Goal: Navigation & Orientation: Understand site structure

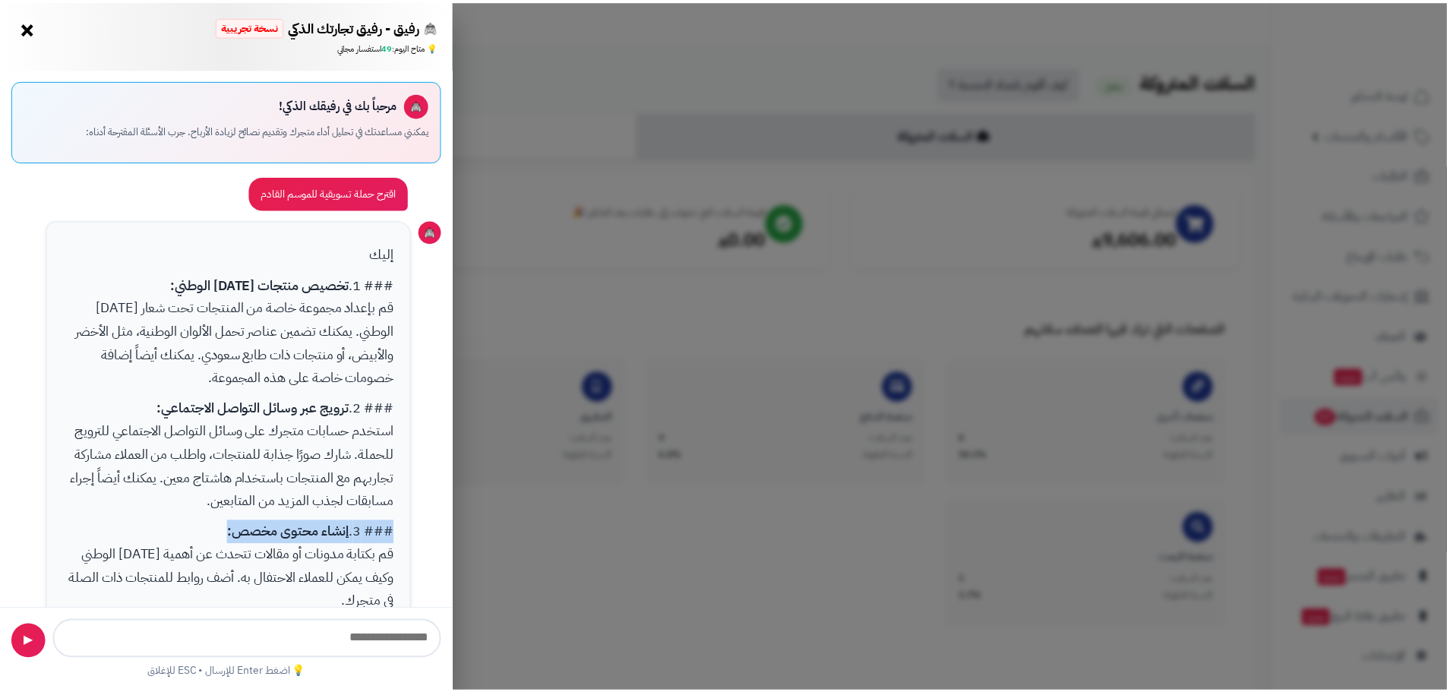
scroll to position [152, 0]
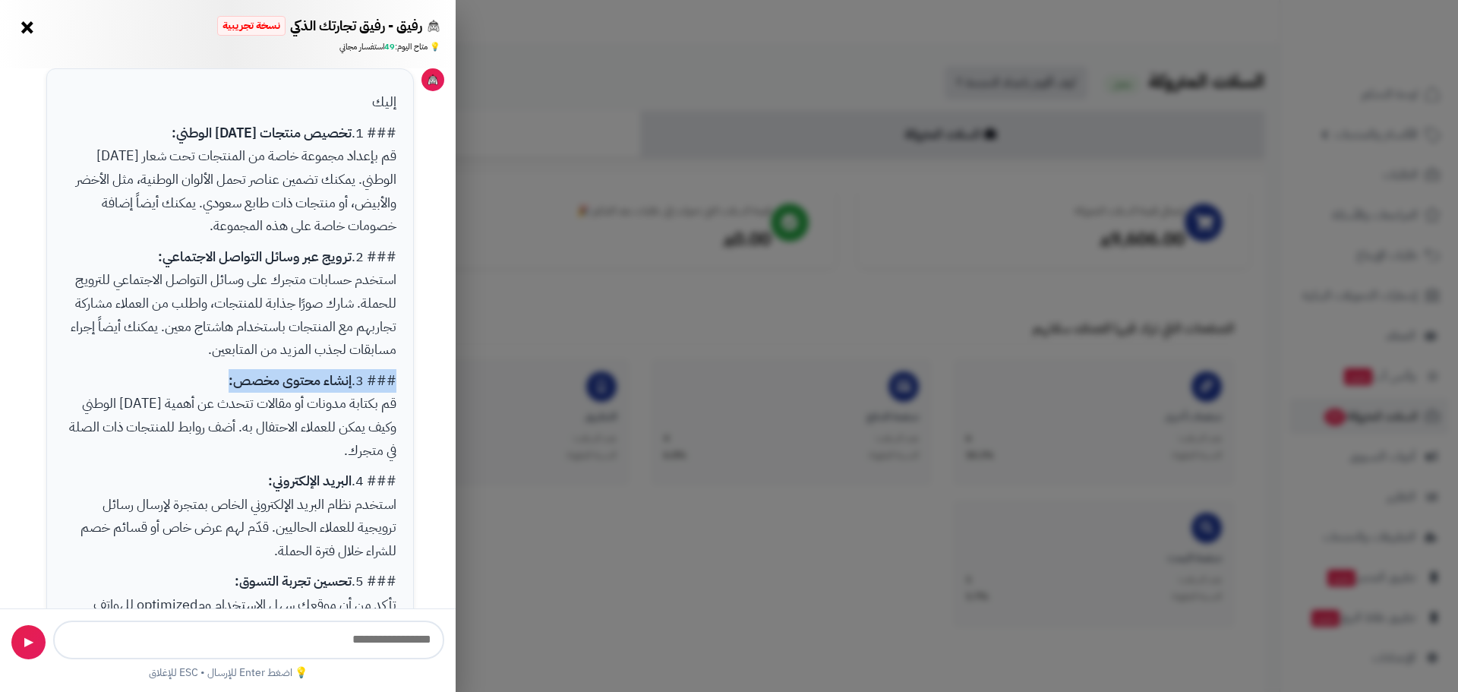
click at [29, 25] on button "×" at bounding box center [27, 27] width 24 height 24
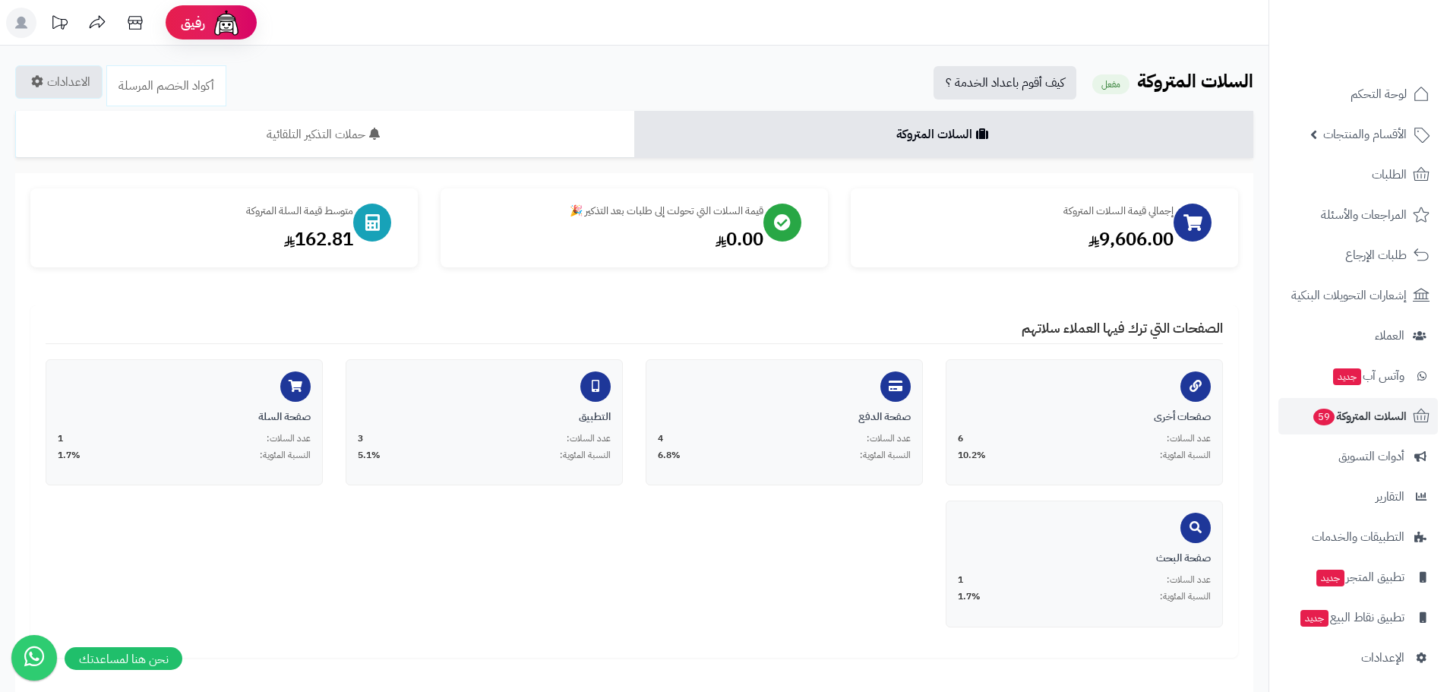
click at [19, 27] on icon at bounding box center [21, 23] width 12 height 12
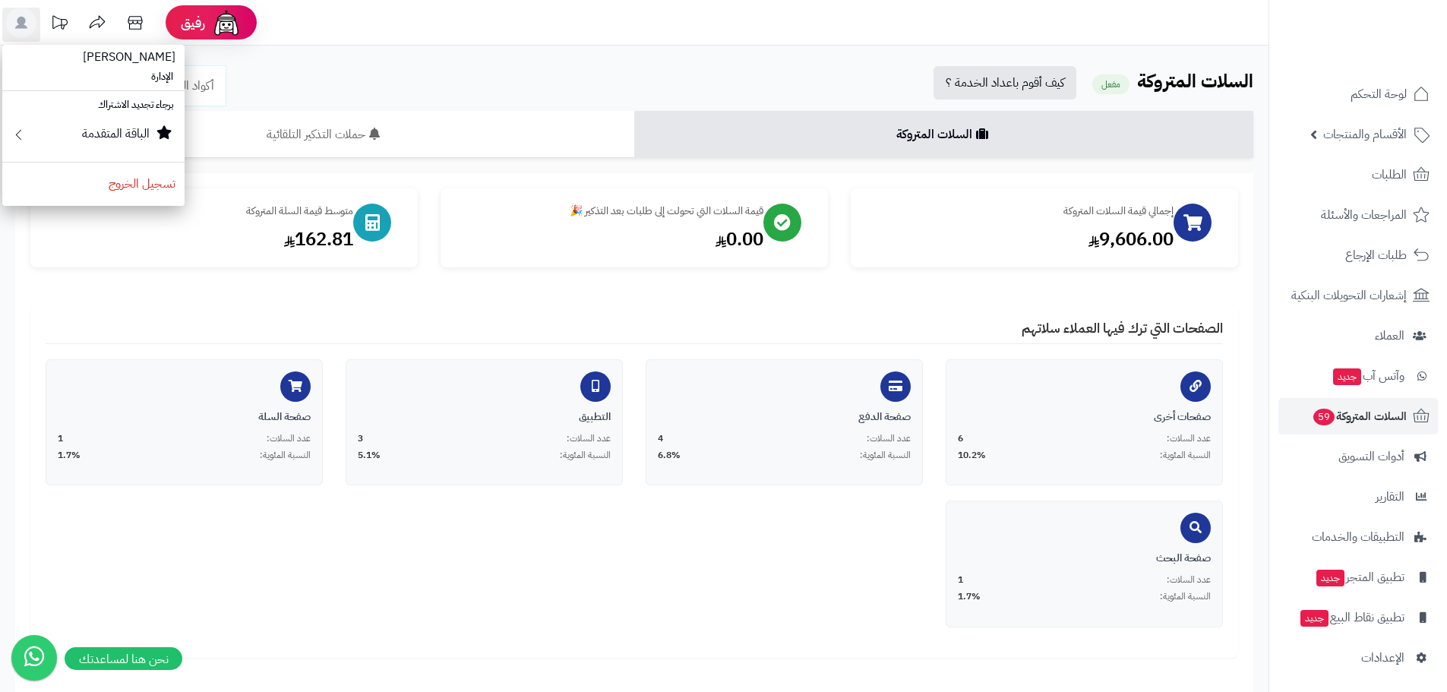
click at [160, 77] on li "الإدارة" at bounding box center [93, 77] width 182 height 22
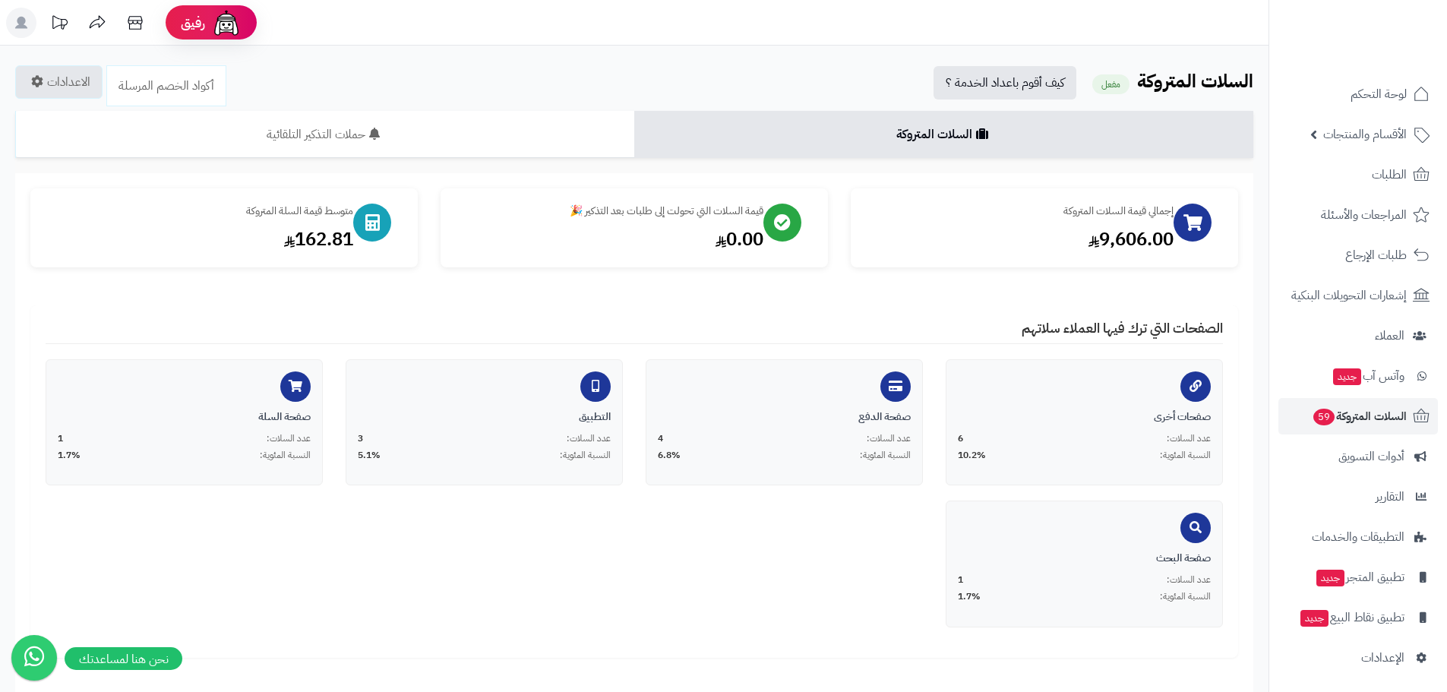
click at [17, 20] on rect at bounding box center [21, 23] width 30 height 30
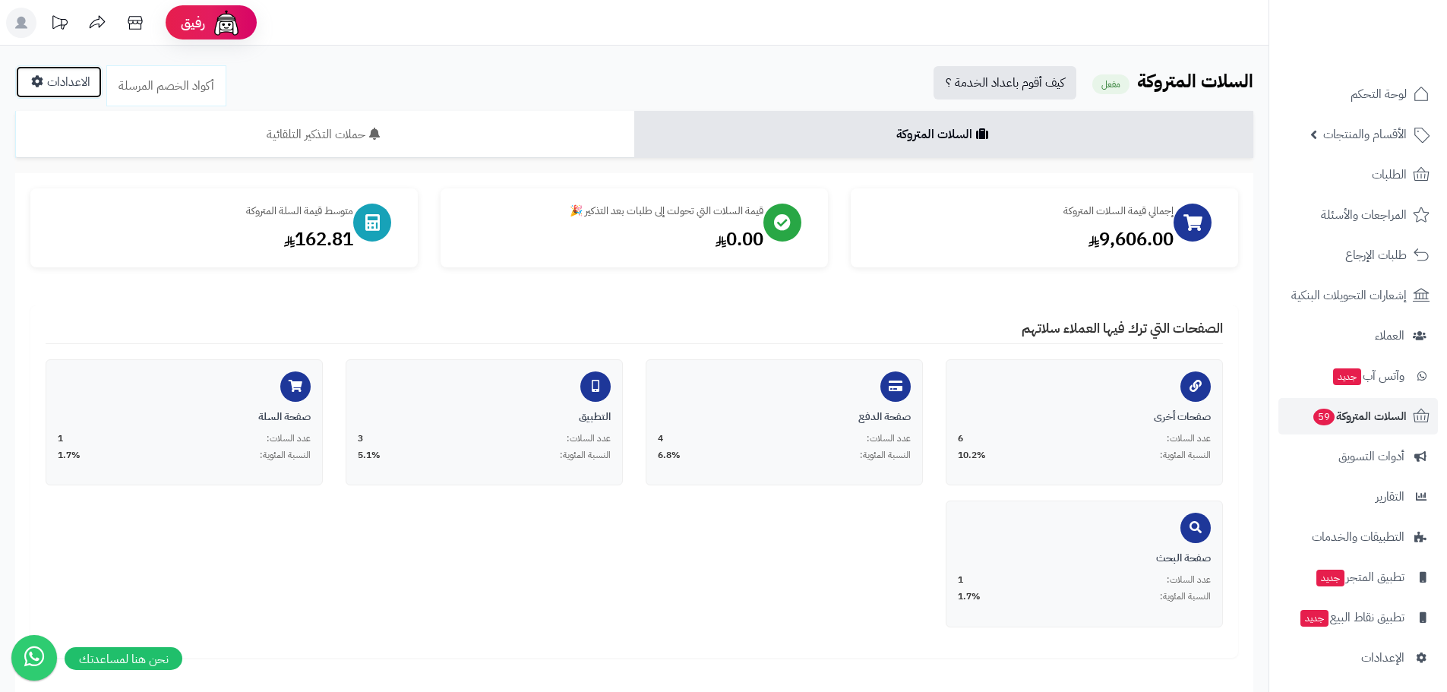
click at [76, 79] on link "الاعدادات" at bounding box center [58, 81] width 87 height 33
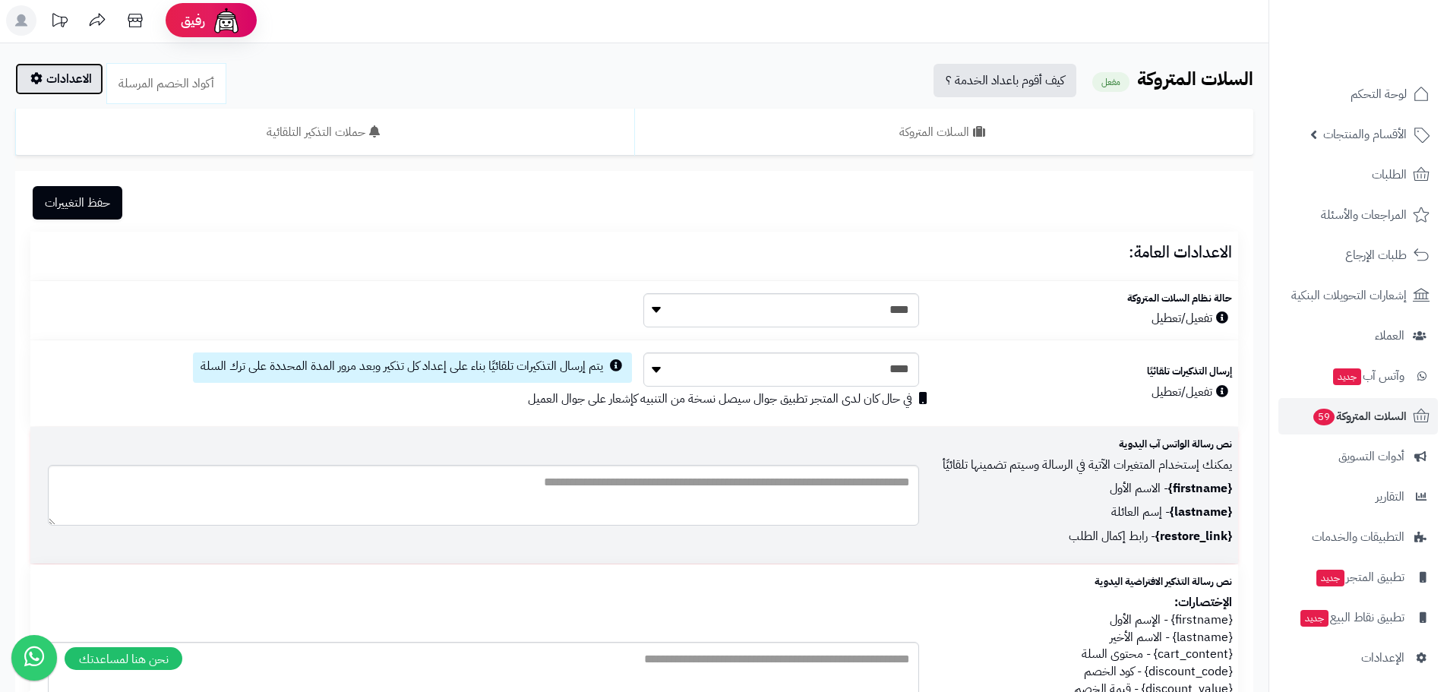
scroll to position [0, 0]
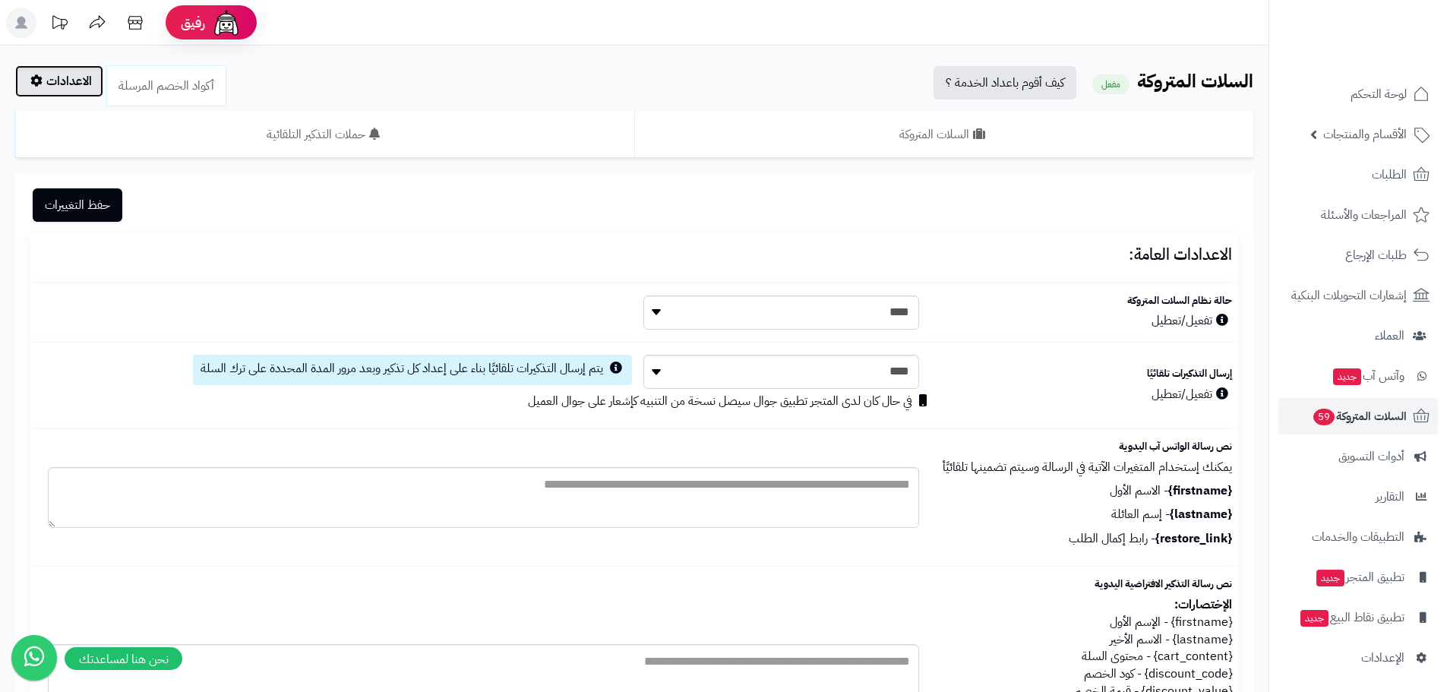
click at [61, 83] on link "الاعدادات" at bounding box center [59, 81] width 88 height 32
click at [530, 100] on div "الرئيسية الإضافات السلات المتروكة السلات المتروكة مفعل كيف أقوم باعداد الخدمة ؟…" at bounding box center [634, 457] width 1268 height 822
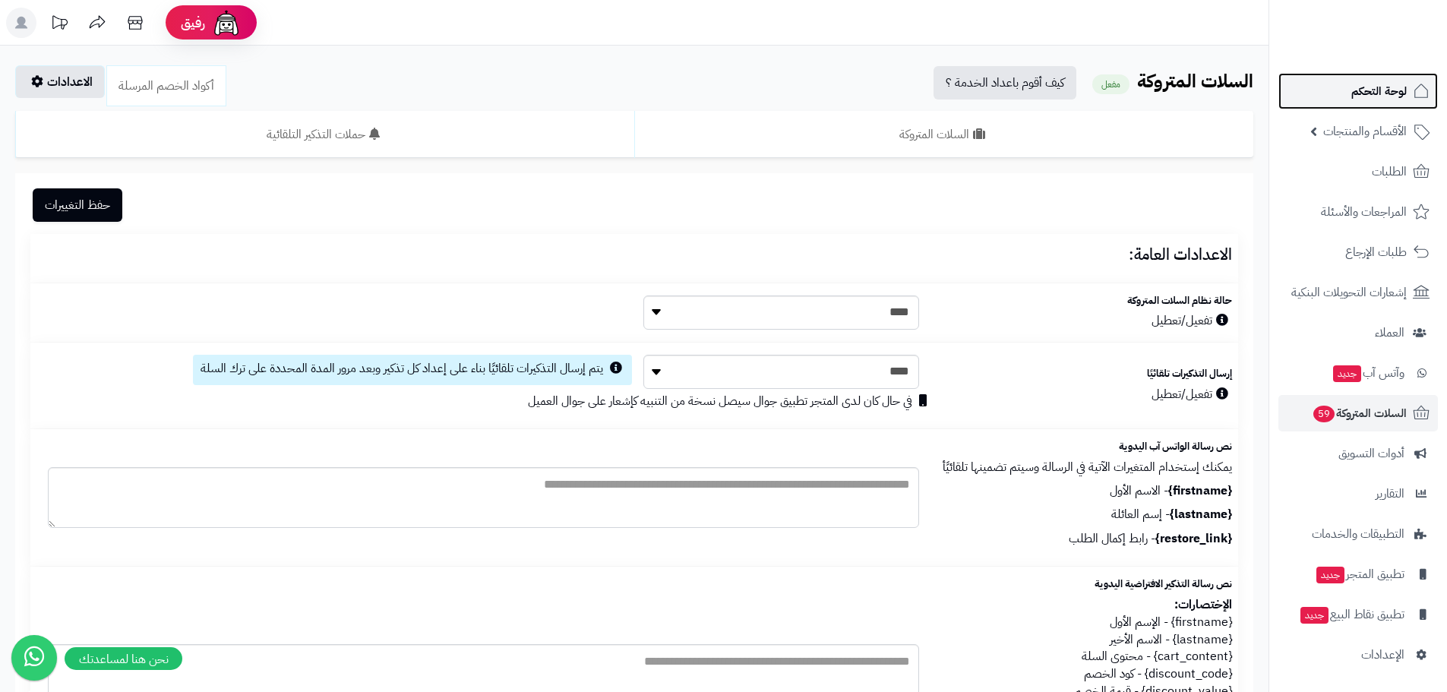
click at [1386, 93] on span "لوحة التحكم" at bounding box center [1378, 90] width 55 height 21
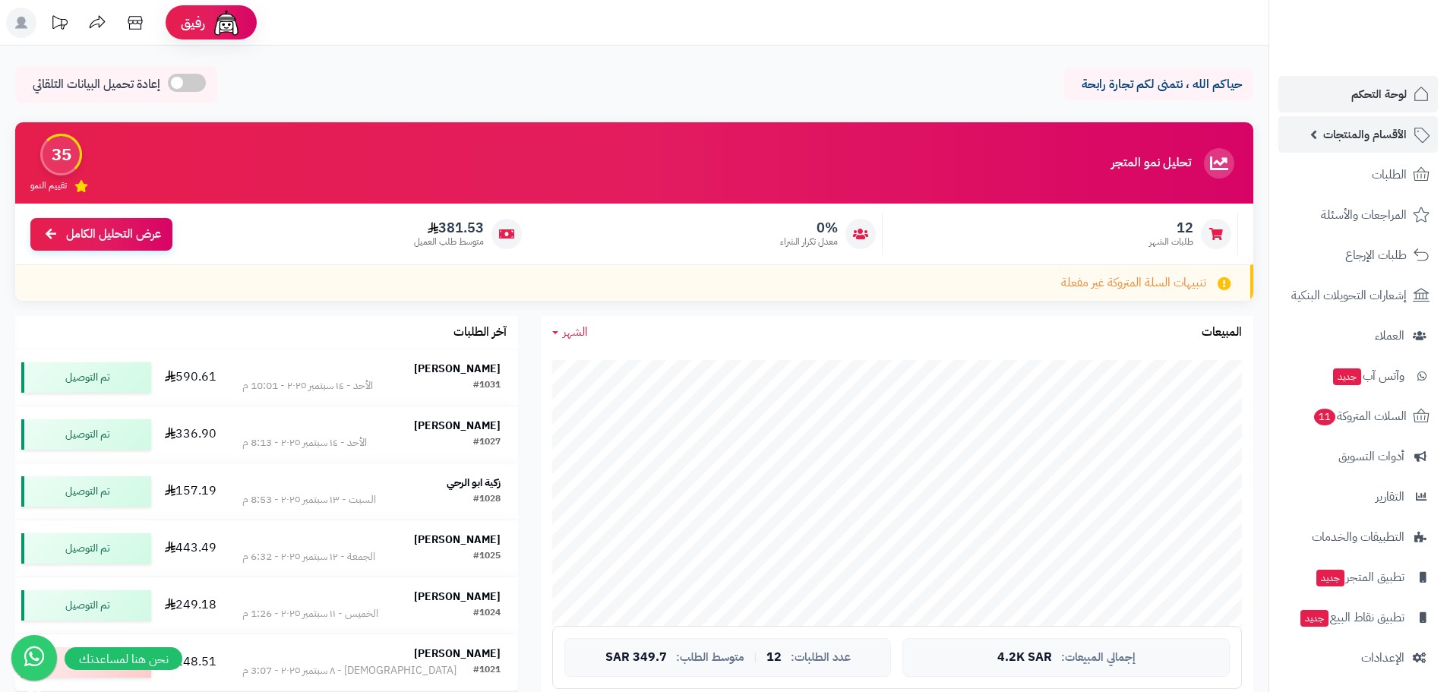
click at [1399, 140] on span "الأقسام والمنتجات" at bounding box center [1365, 134] width 84 height 21
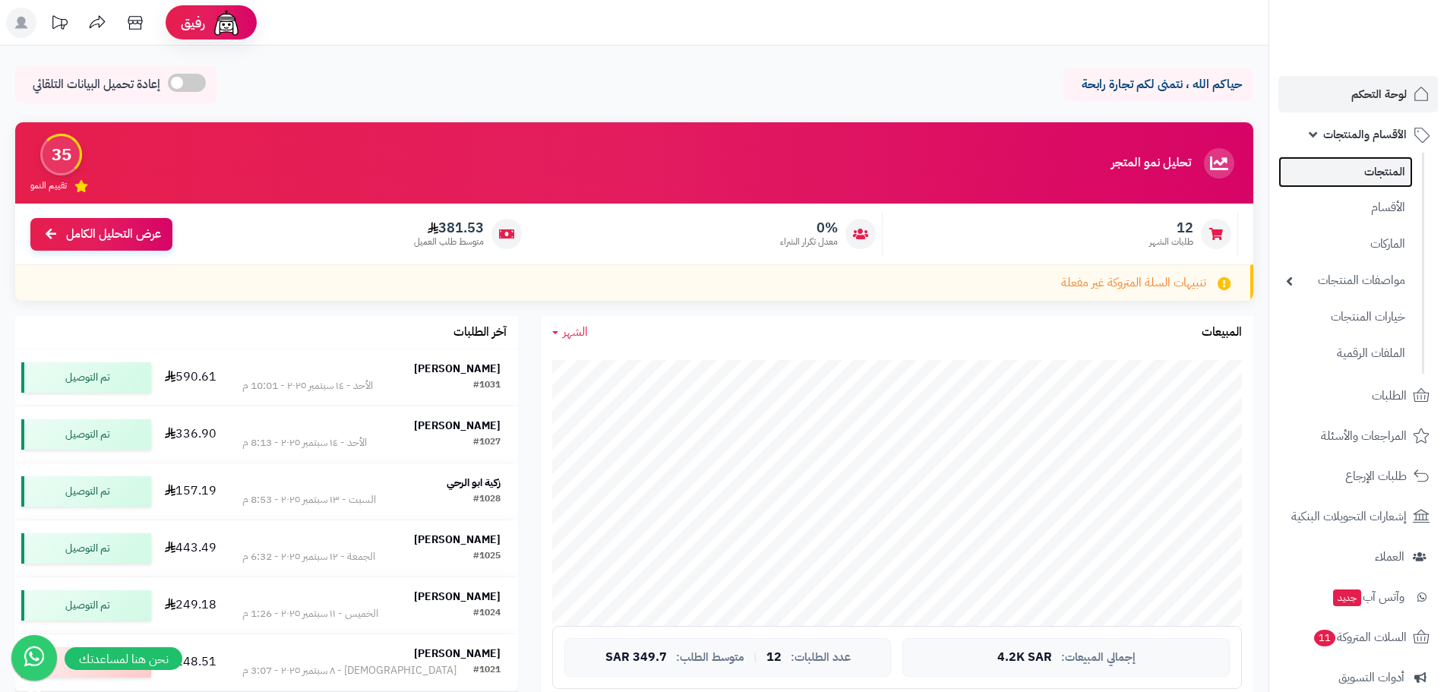
click at [1390, 169] on link "المنتجات" at bounding box center [1345, 171] width 134 height 31
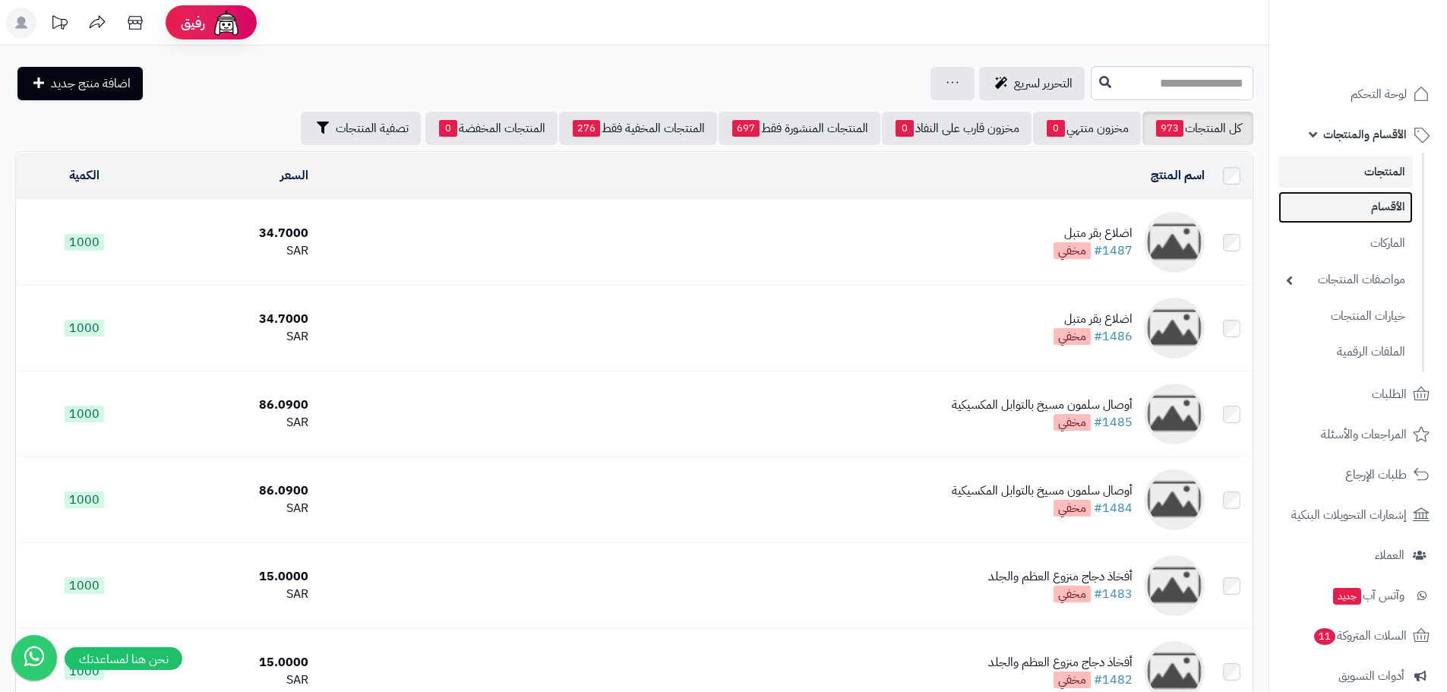
click at [1388, 206] on link "الأقسام" at bounding box center [1345, 206] width 134 height 31
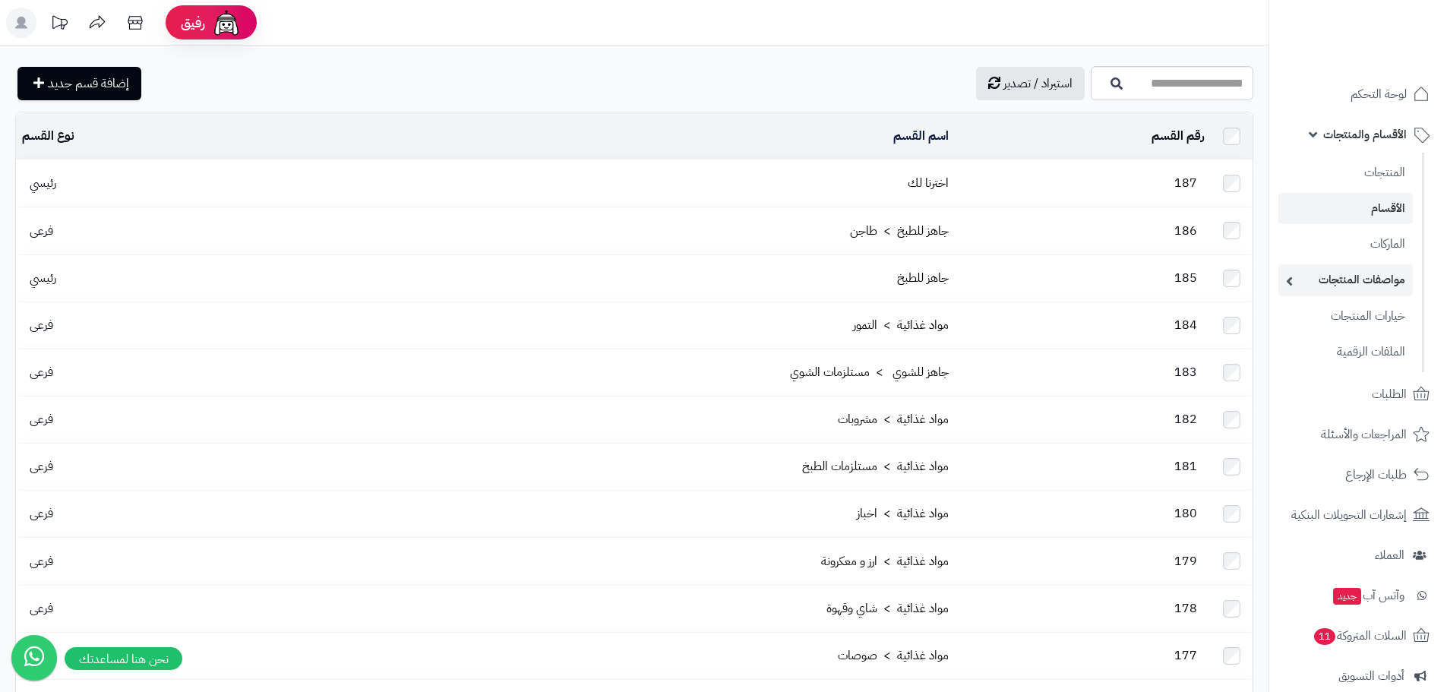
drag, startPoint x: 0, startPoint y: 0, endPoint x: 1385, endPoint y: 276, distance: 1412.3
click at [1385, 276] on link "مواصفات المنتجات" at bounding box center [1345, 279] width 134 height 31
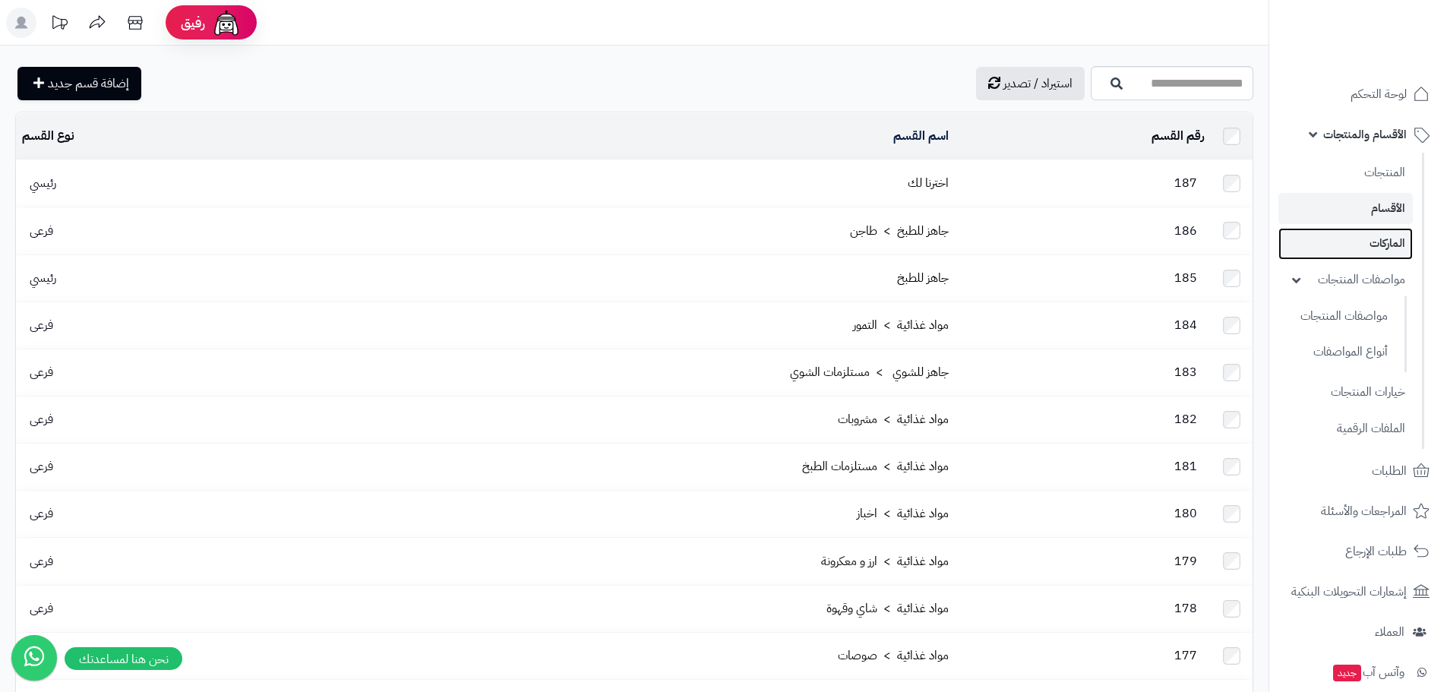
click at [1390, 245] on link "الماركات" at bounding box center [1345, 243] width 134 height 31
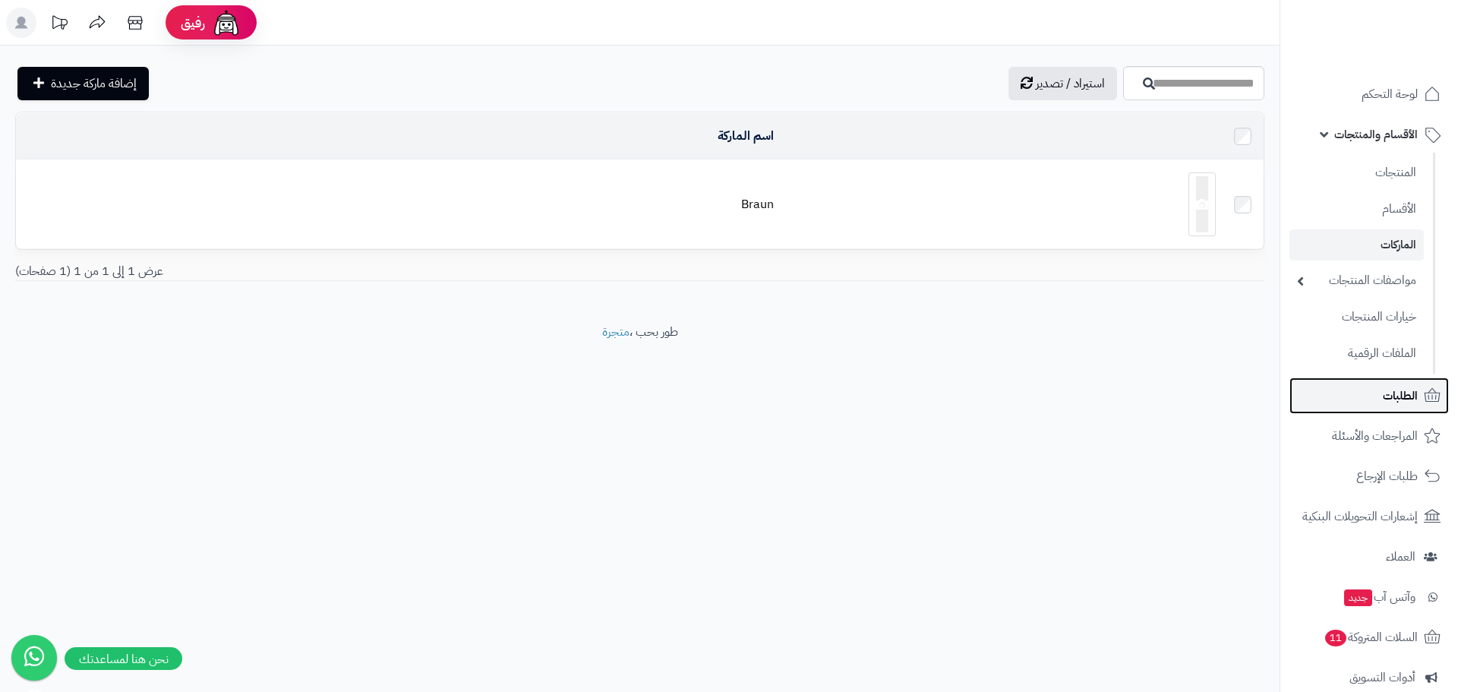
click at [1389, 402] on span "الطلبات" at bounding box center [1400, 395] width 35 height 21
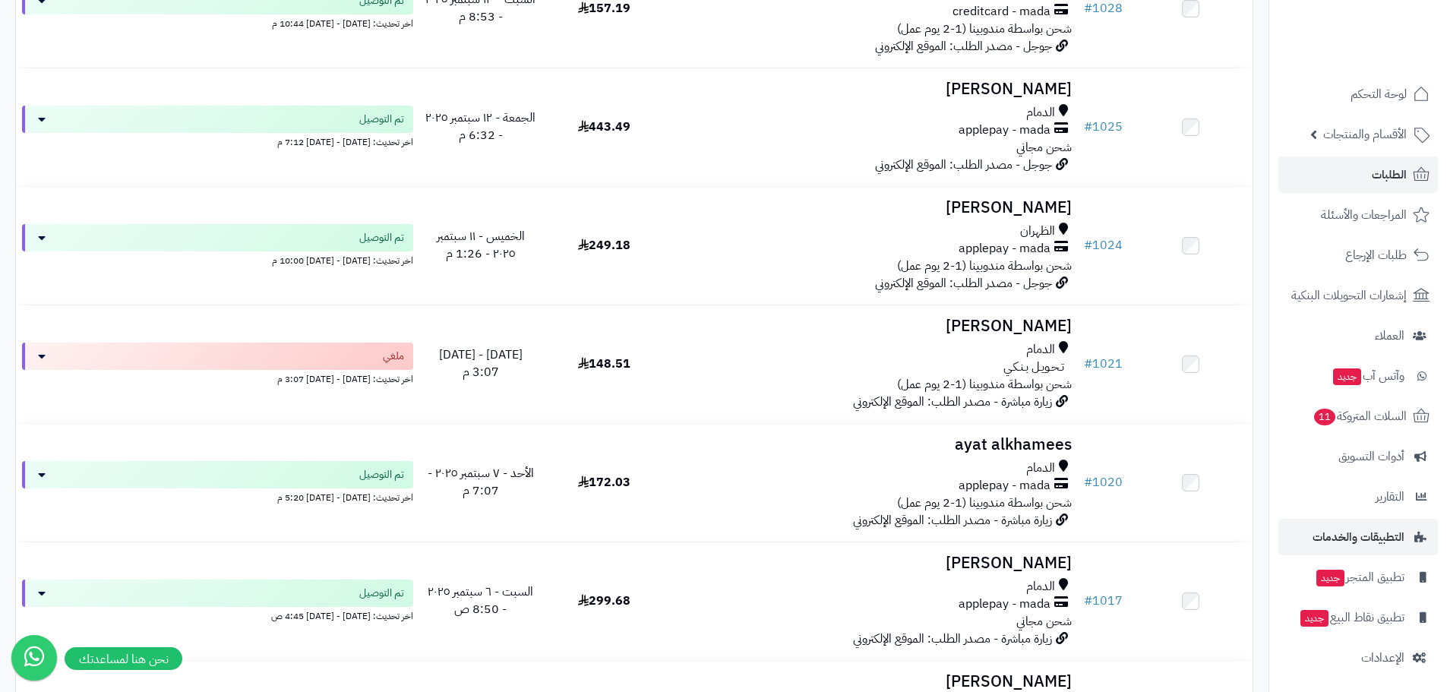
scroll to position [532, 0]
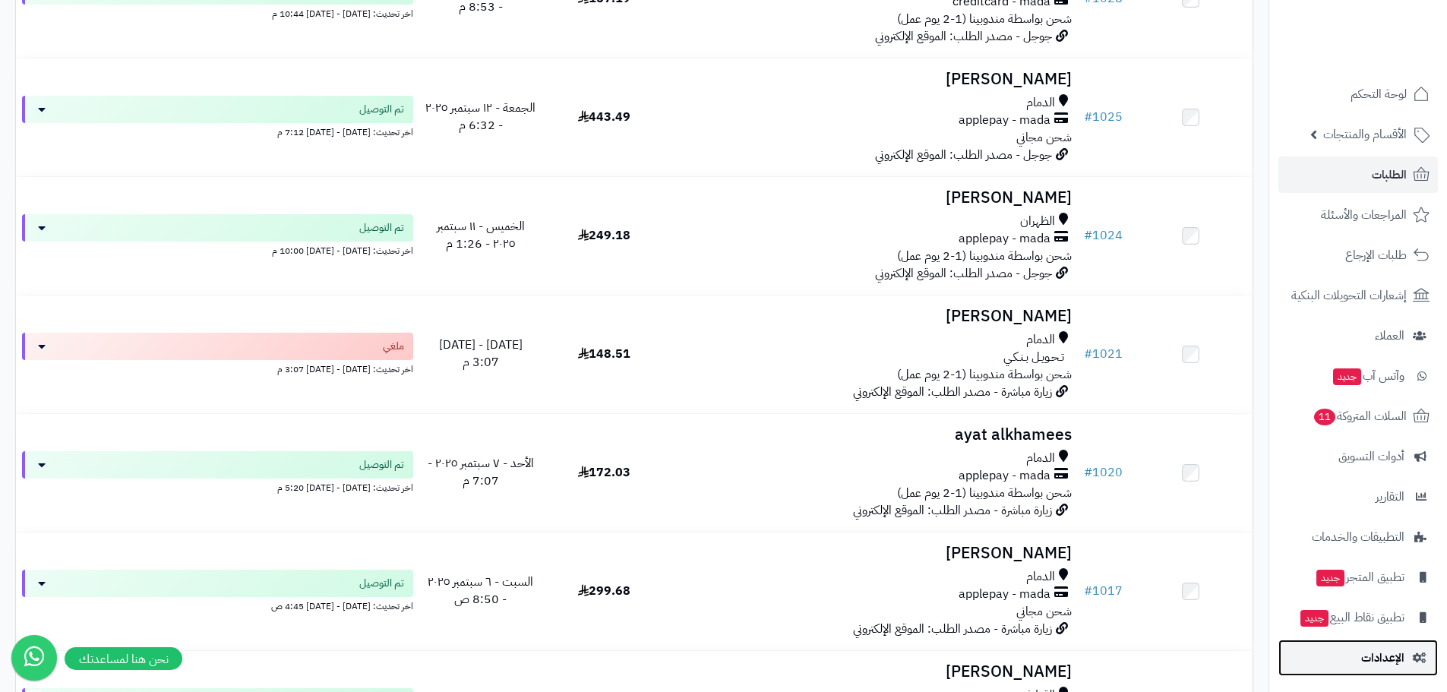
click at [1384, 658] on span "الإعدادات" at bounding box center [1382, 657] width 43 height 21
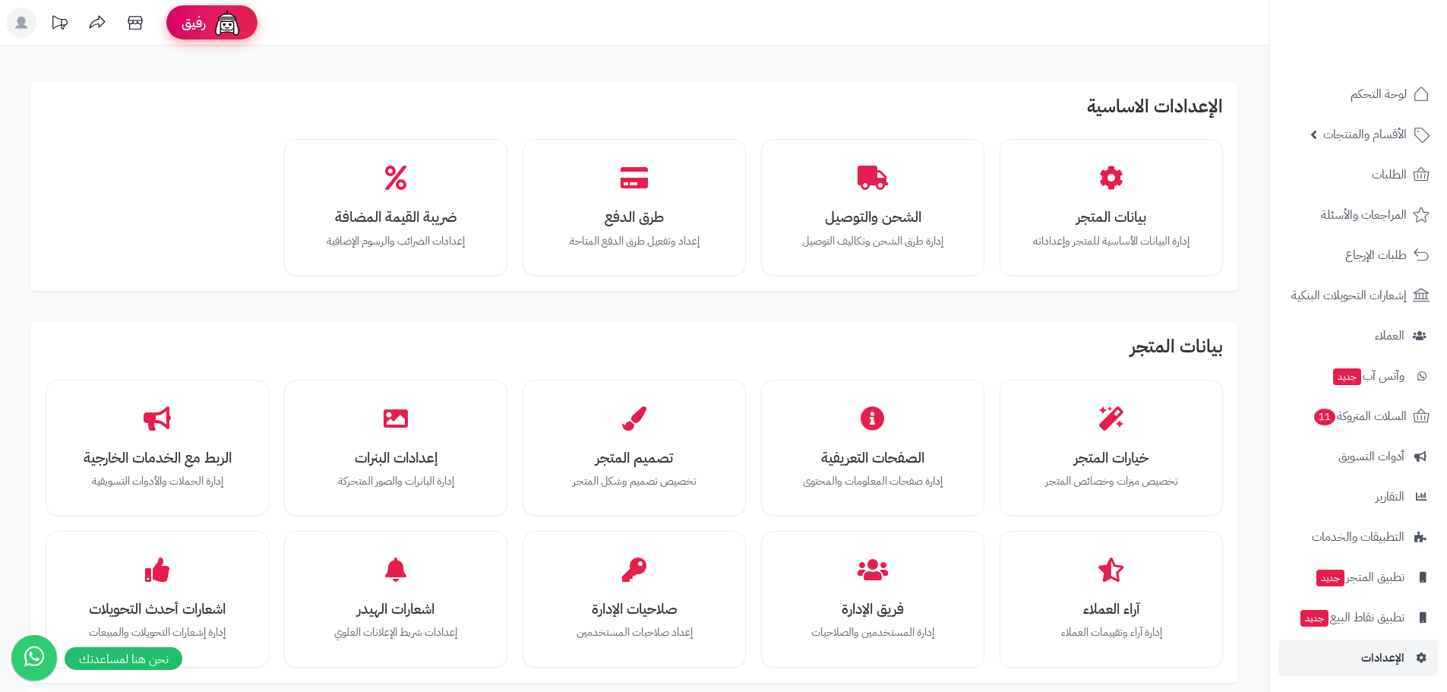
click at [193, 23] on span "رفيق" at bounding box center [193, 23] width 24 height 18
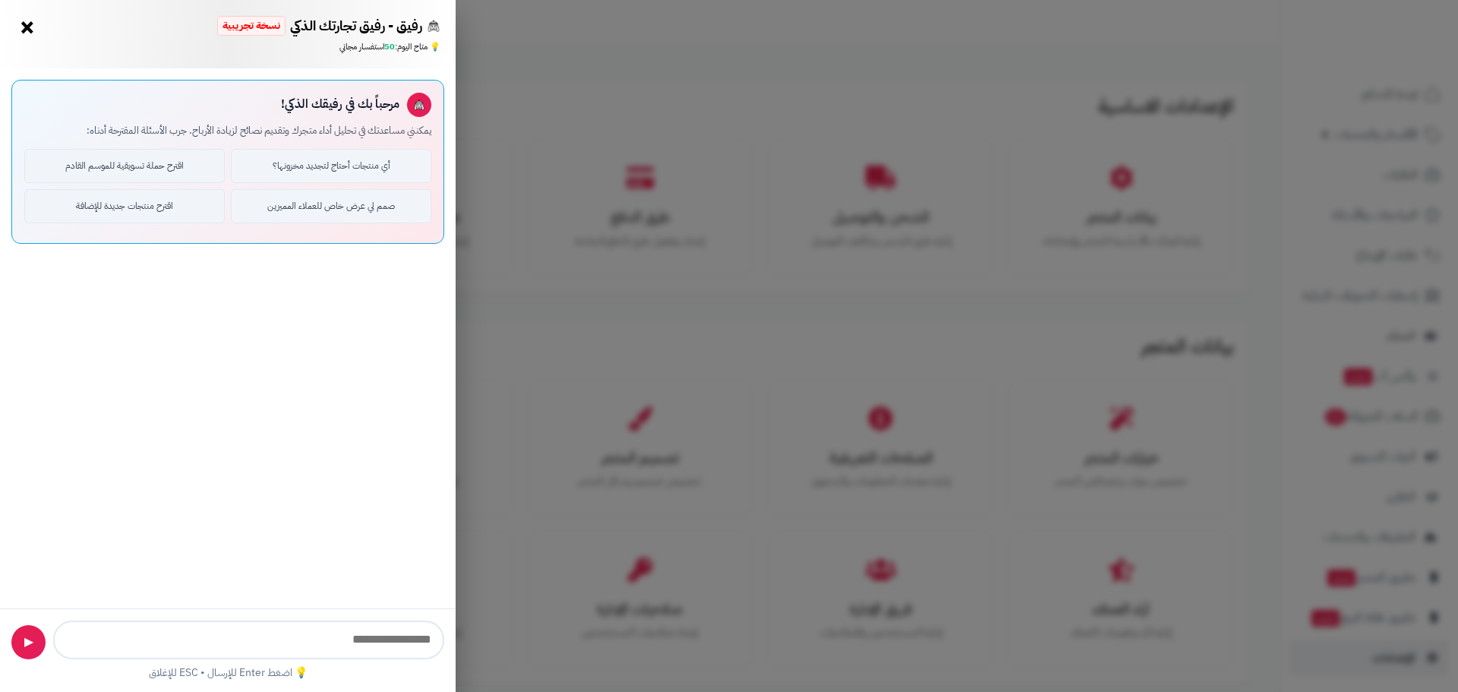
drag, startPoint x: 393, startPoint y: 311, endPoint x: 481, endPoint y: 285, distance: 92.0
click at [396, 311] on div "مرحباً بك في رفيقك الذكي! يمكنني مساعدتك في تحليل أداء متجرك وتقديم نصائح لزياد…" at bounding box center [228, 338] width 456 height 540
click at [570, 225] on div "رفيق - رفيق تجارتك الذكي نسخة تجريبية ⭐ تاجر متنامي × 💡 متاح اليوم: 50 استفسار …" at bounding box center [729, 346] width 1458 height 692
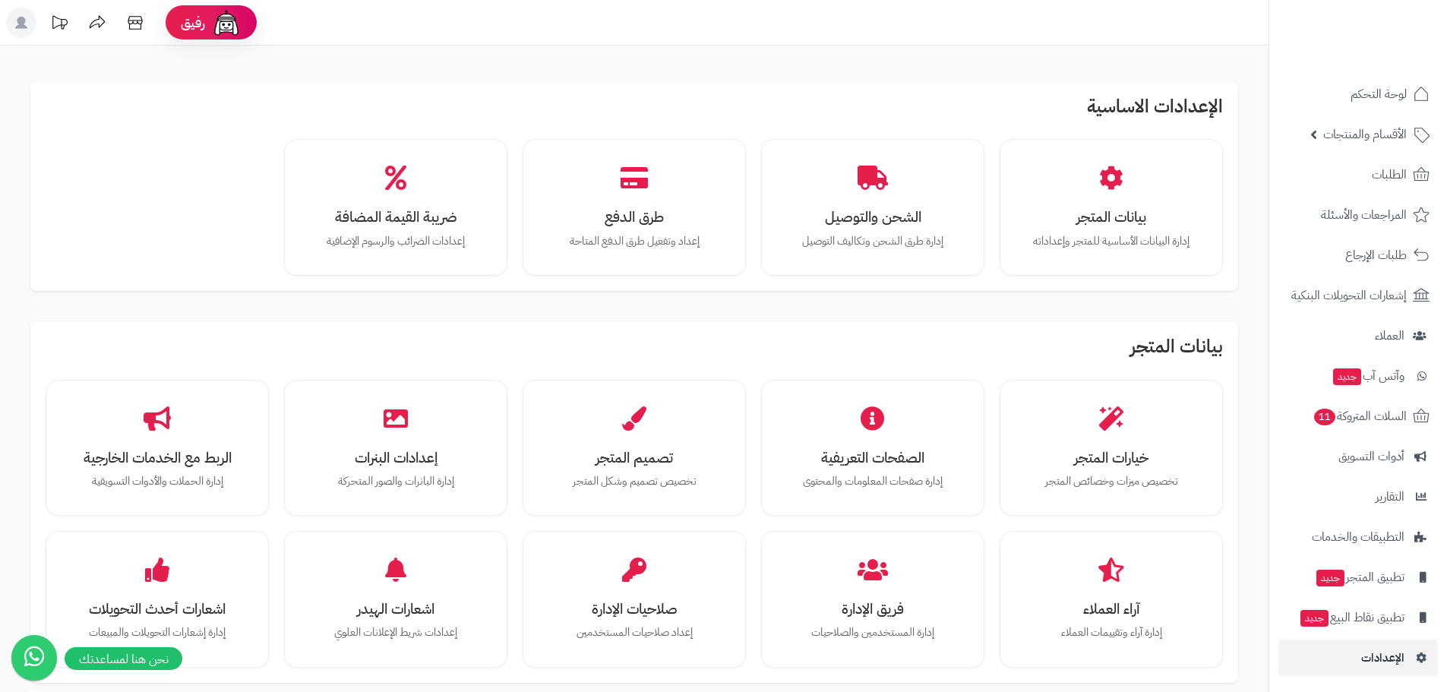
click at [25, 19] on icon at bounding box center [21, 23] width 12 height 12
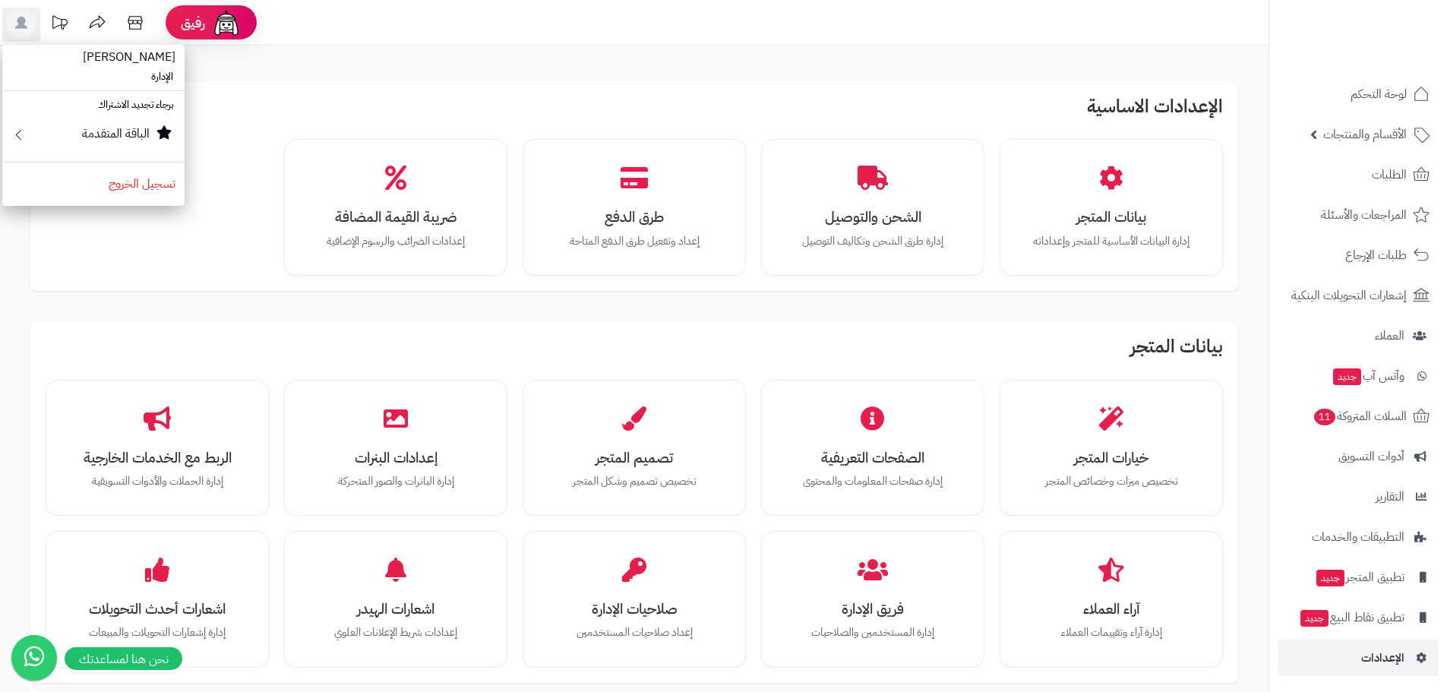
click at [147, 58] on span "[PERSON_NAME]" at bounding box center [129, 57] width 111 height 36
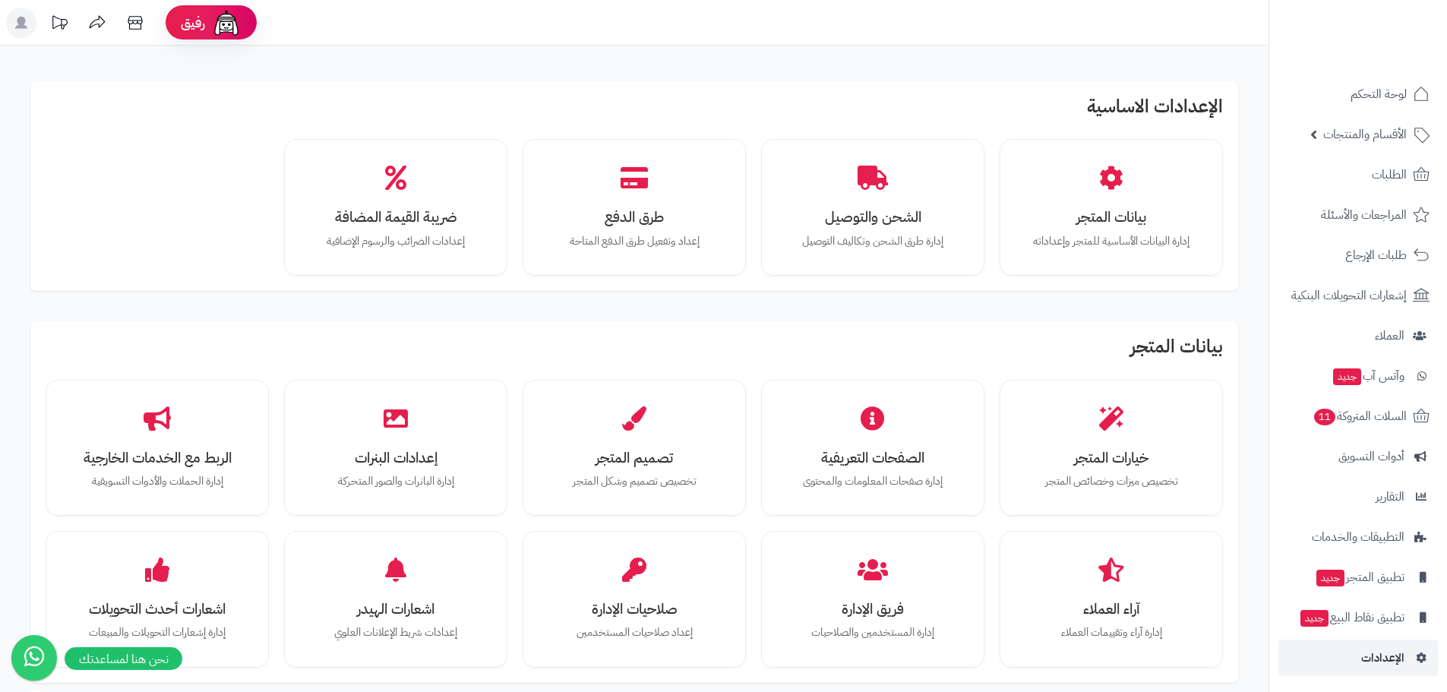
click at [24, 21] on icon at bounding box center [21, 23] width 12 height 12
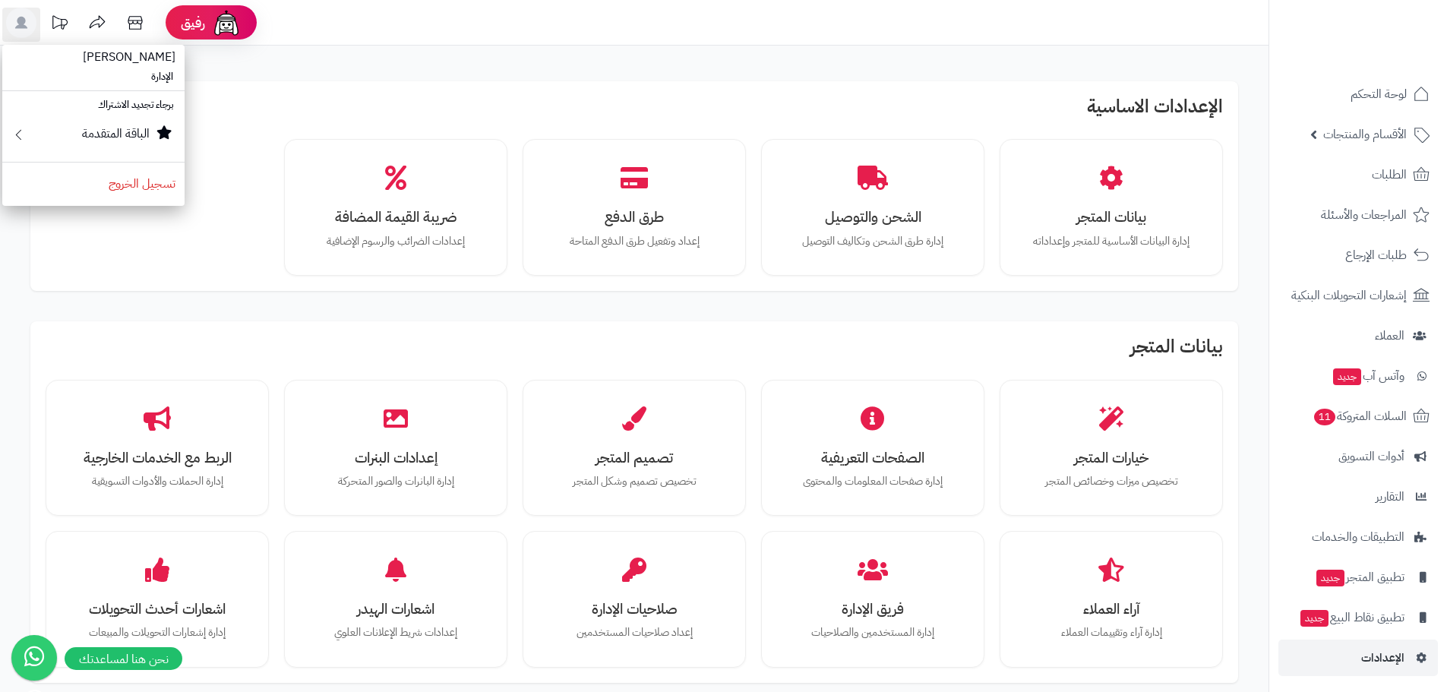
drag, startPoint x: 519, startPoint y: 102, endPoint x: 776, endPoint y: 112, distance: 257.6
click at [544, 105] on h2 "الإعدادات الاساسية" at bounding box center [634, 109] width 1177 height 27
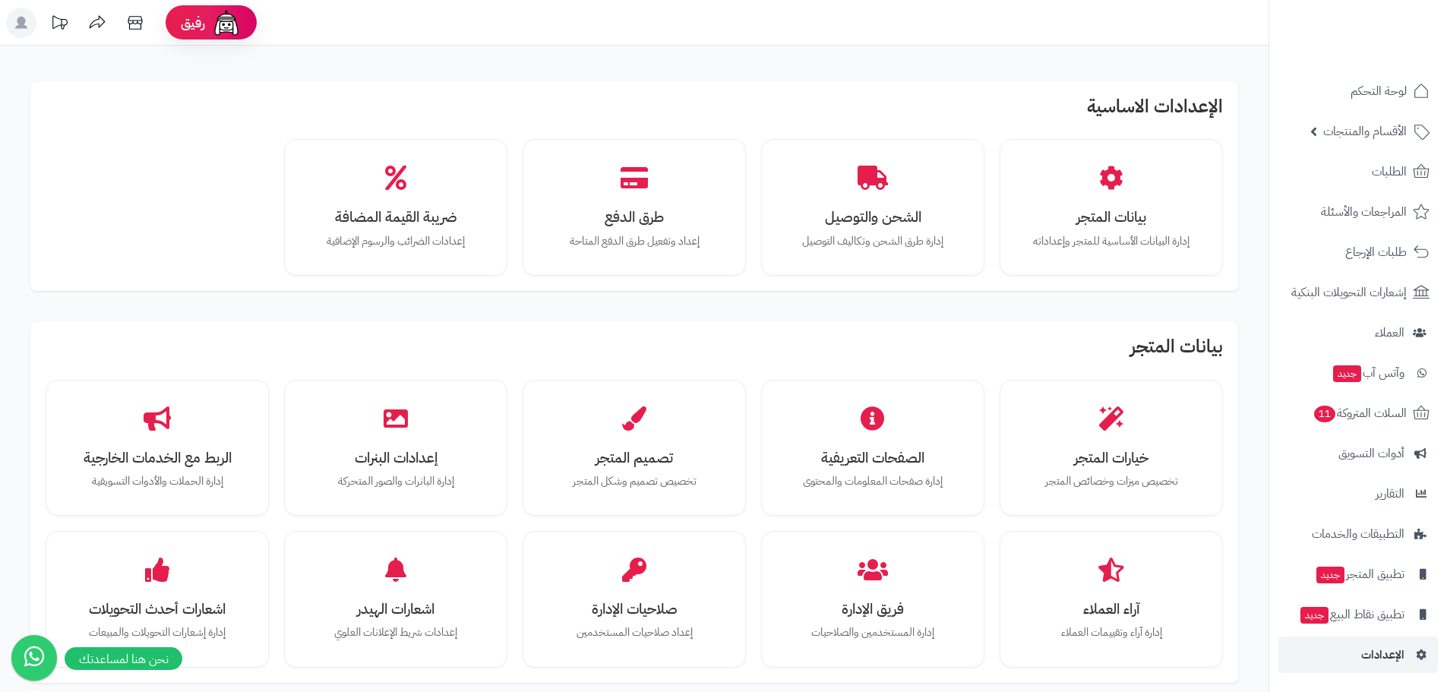
drag, startPoint x: 159, startPoint y: 185, endPoint x: 787, endPoint y: 148, distance: 629.0
click at [164, 185] on div "بيانات المتجر إدارة البيانات الأساسية للمتجر وإعداداته الشحن والتوصيل إدارة طرق…" at bounding box center [634, 207] width 1177 height 137
click at [1375, 156] on link "الطلبات" at bounding box center [1357, 171] width 159 height 36
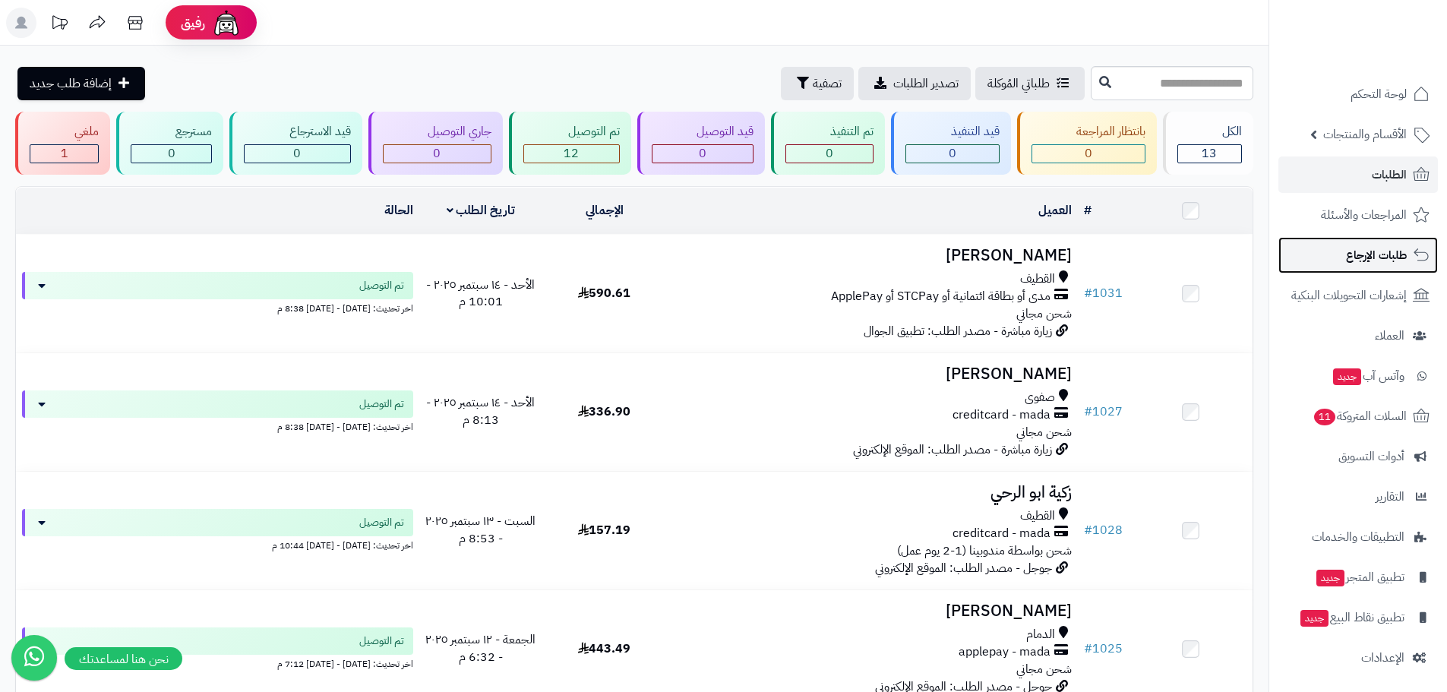
click at [1371, 261] on span "طلبات الإرجاع" at bounding box center [1376, 255] width 61 height 21
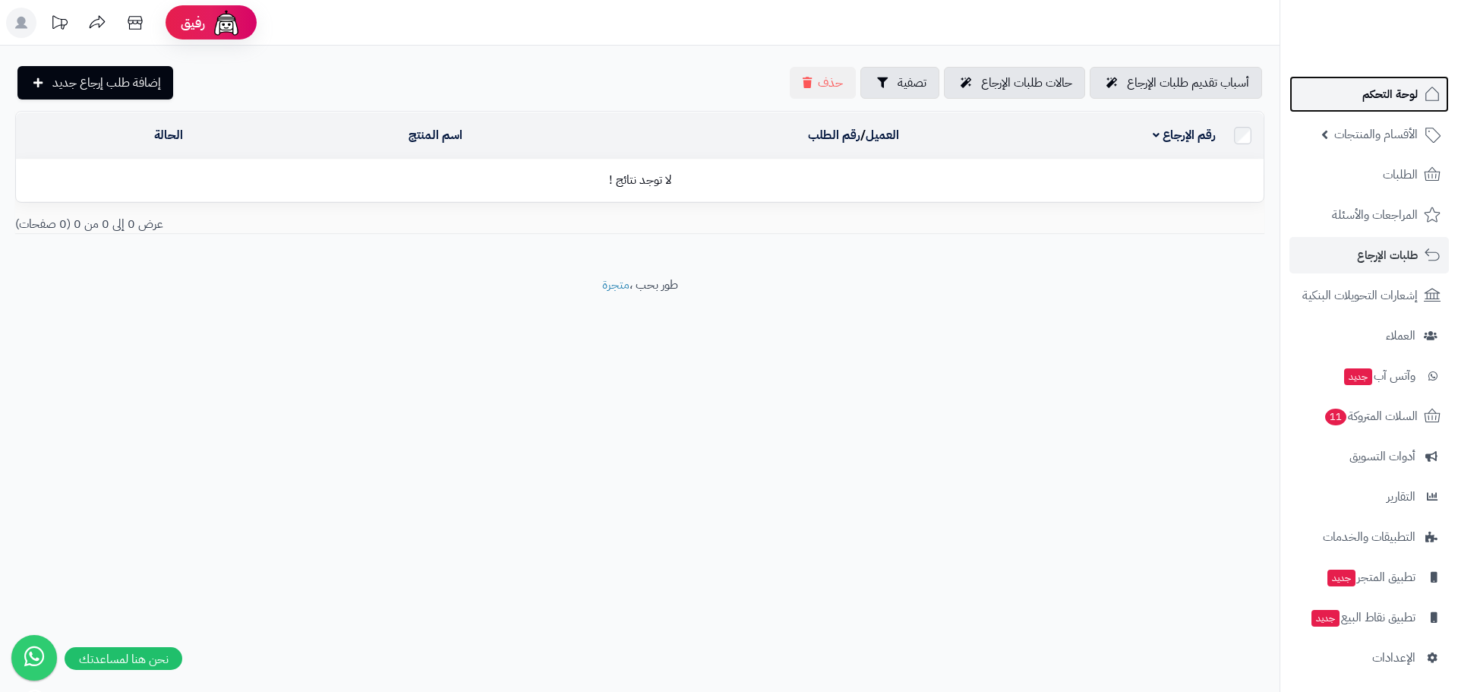
click at [1381, 93] on span "لوحة التحكم" at bounding box center [1389, 94] width 55 height 21
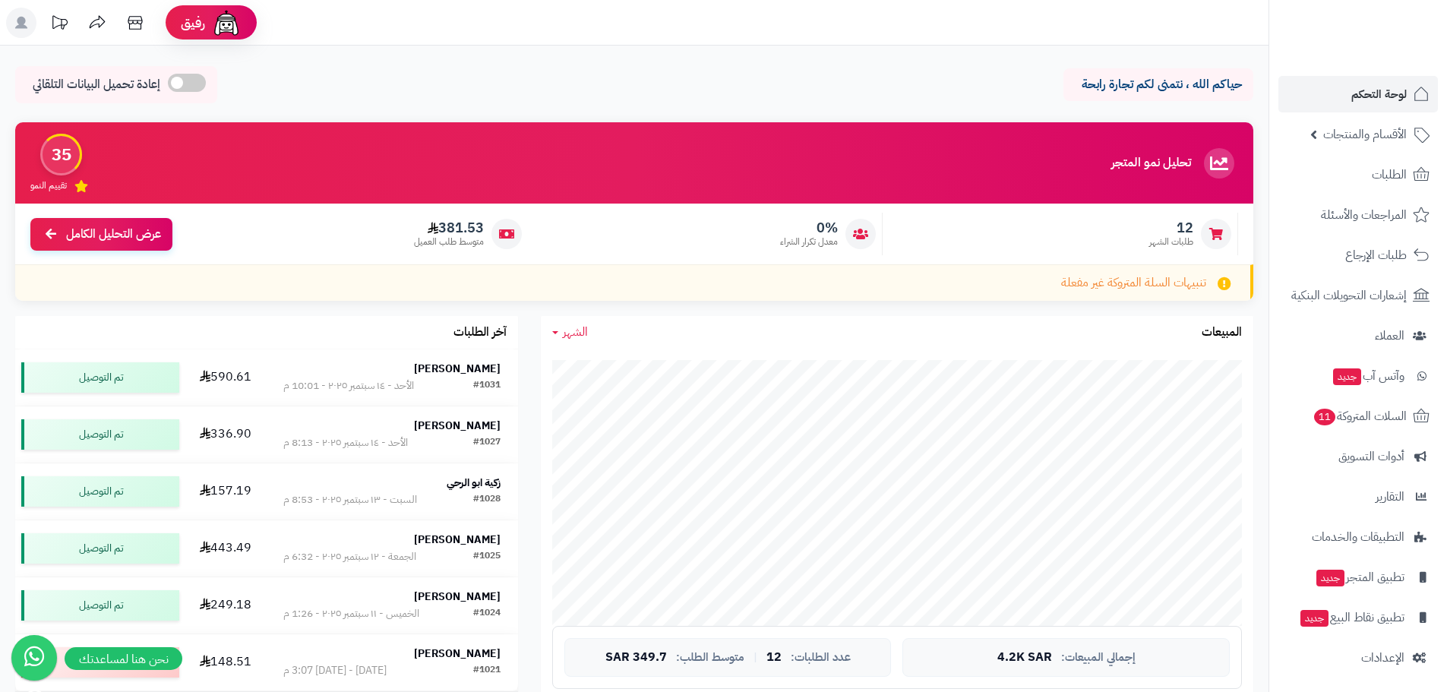
click at [941, 9] on header "رفيق ! الطلبات معالجة مكتمل إرجاع المنتجات العملاء المتواجدون الان 74 عملاء منت…" at bounding box center [723, 23] width 1447 height 46
click at [489, 85] on div "حياكم الله ، نتمنى لكم تجارة رابحة إعادة تحميل البيانات التلقائي" at bounding box center [634, 88] width 1238 height 45
drag, startPoint x: 1384, startPoint y: 30, endPoint x: 1374, endPoint y: 30, distance: 9.9
click at [1384, 43] on img at bounding box center [1387, 59] width 89 height 32
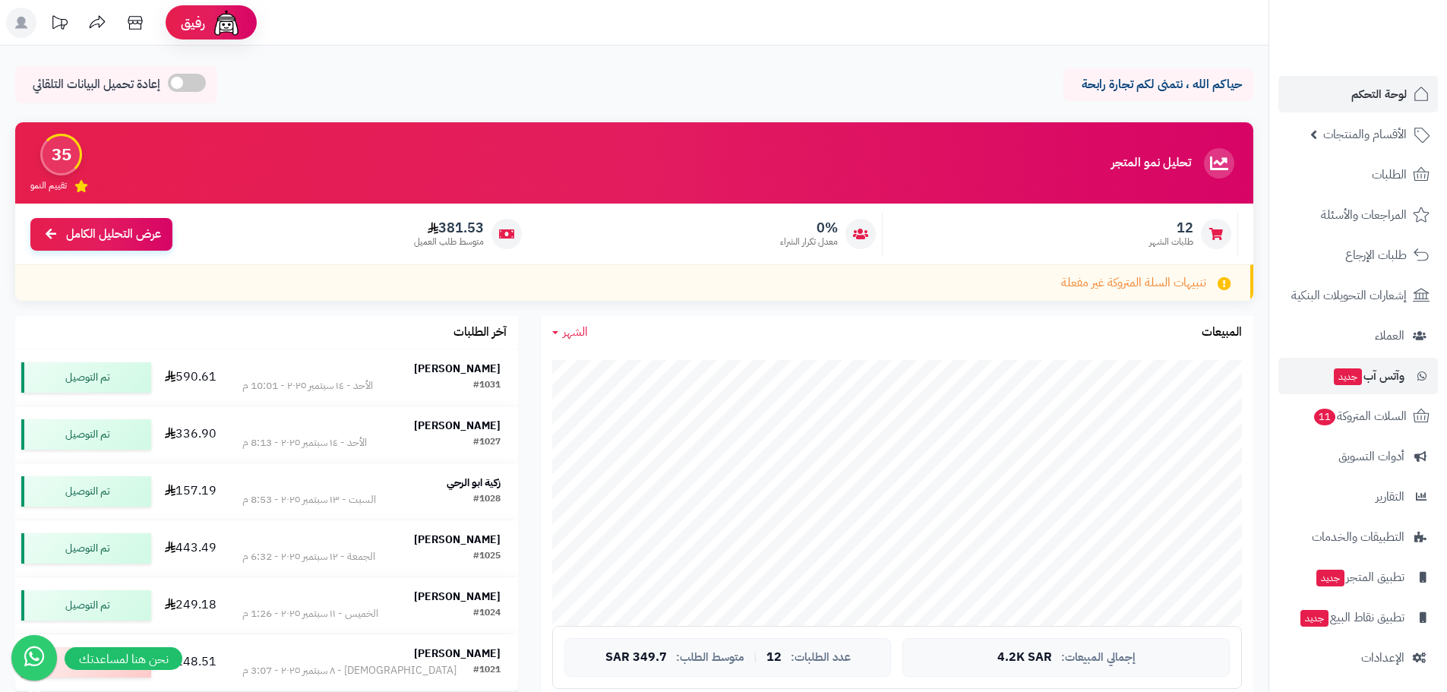
scroll to position [3, 0]
click at [19, 23] on icon at bounding box center [21, 23] width 12 height 12
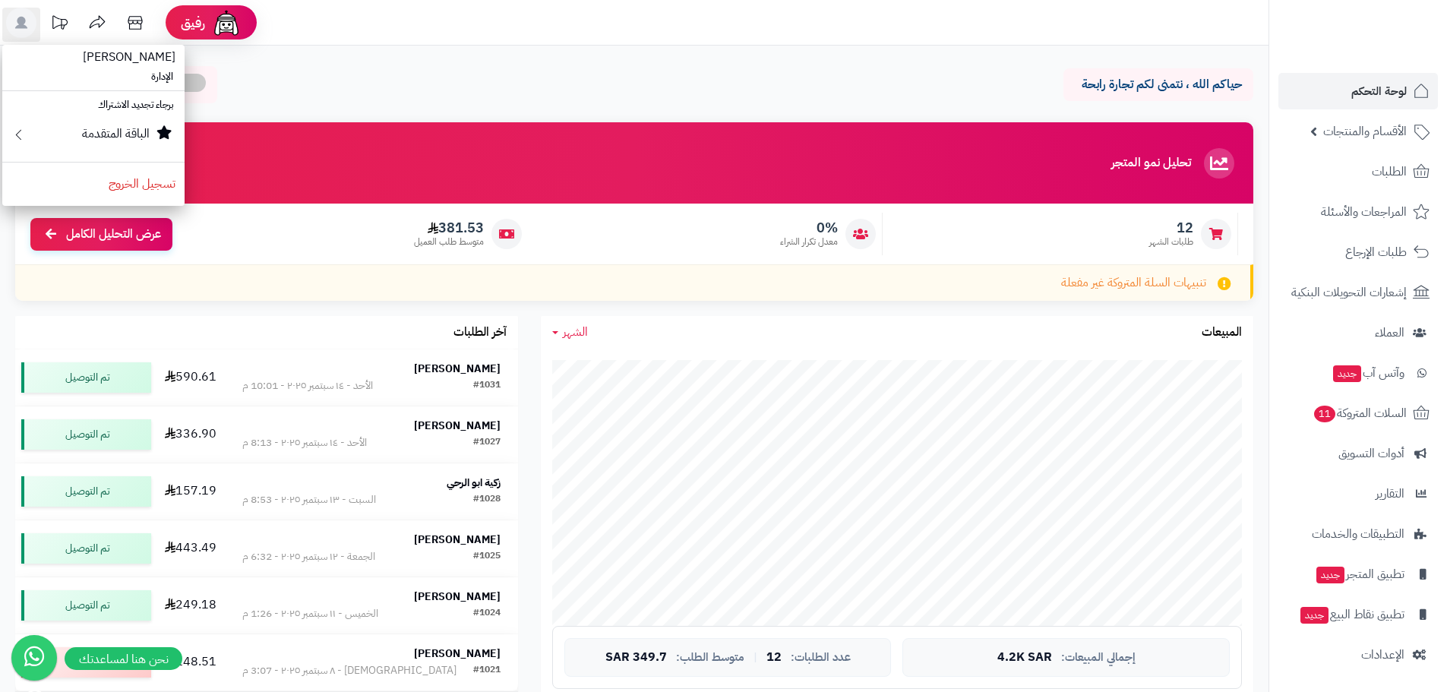
drag, startPoint x: 617, startPoint y: 106, endPoint x: 850, endPoint y: 120, distance: 233.5
click at [626, 106] on div "حياكم الله ، نتمنى لكم تجارة رابحة إعادة تحميل البيانات التلقائي" at bounding box center [634, 88] width 1238 height 45
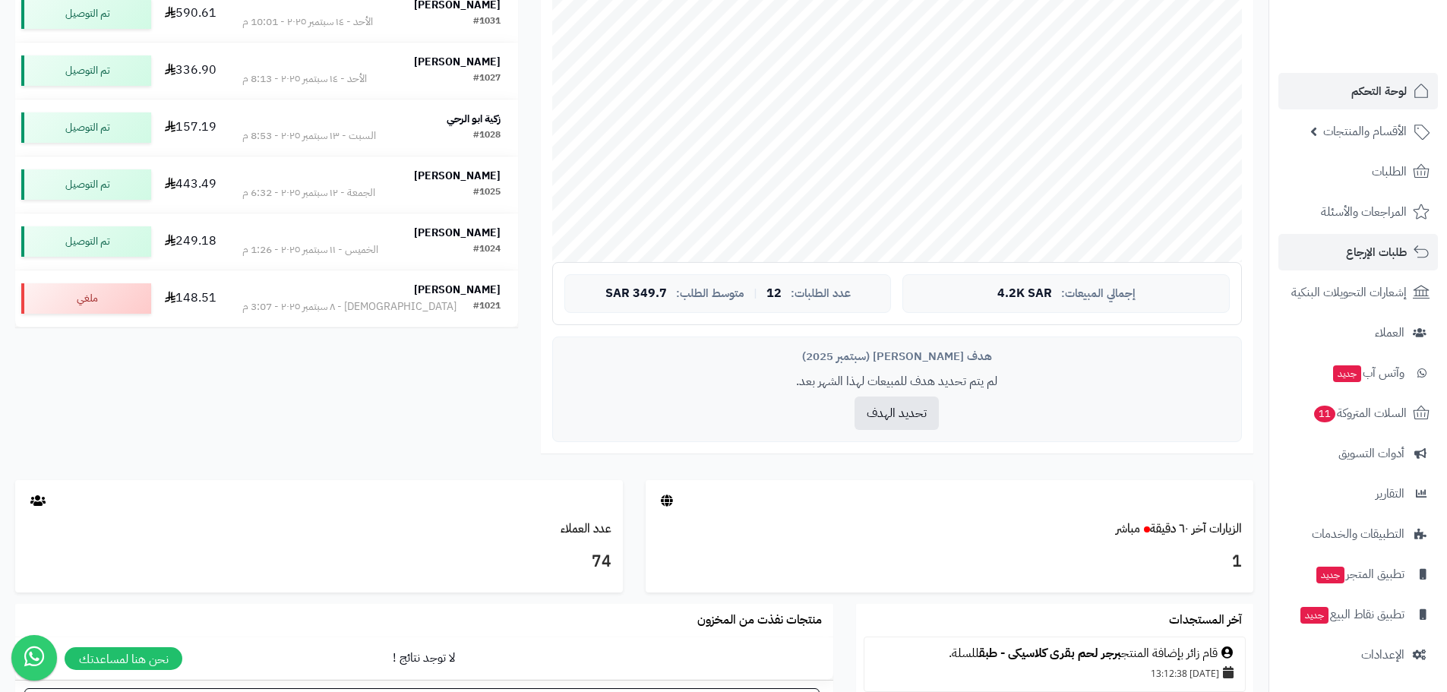
scroll to position [380, 0]
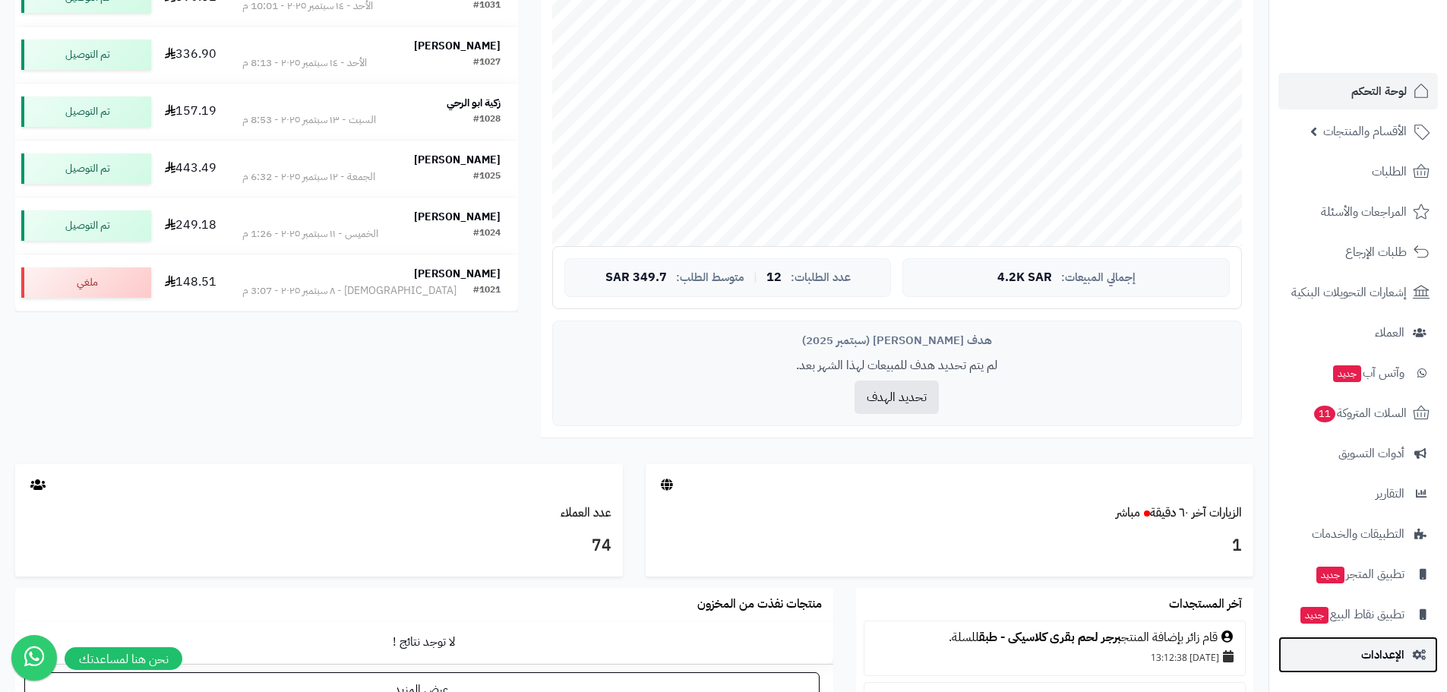
click at [1391, 647] on span "الإعدادات" at bounding box center [1382, 654] width 43 height 21
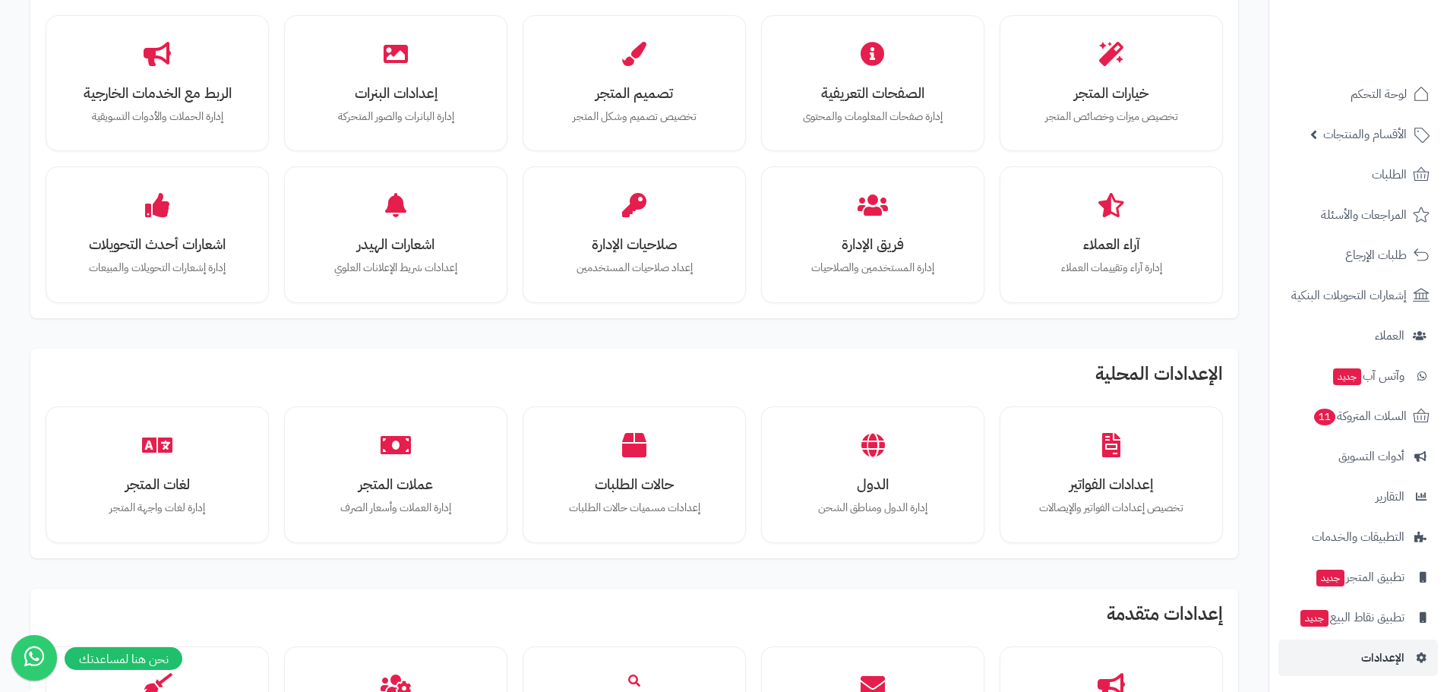
scroll to position [352, 0]
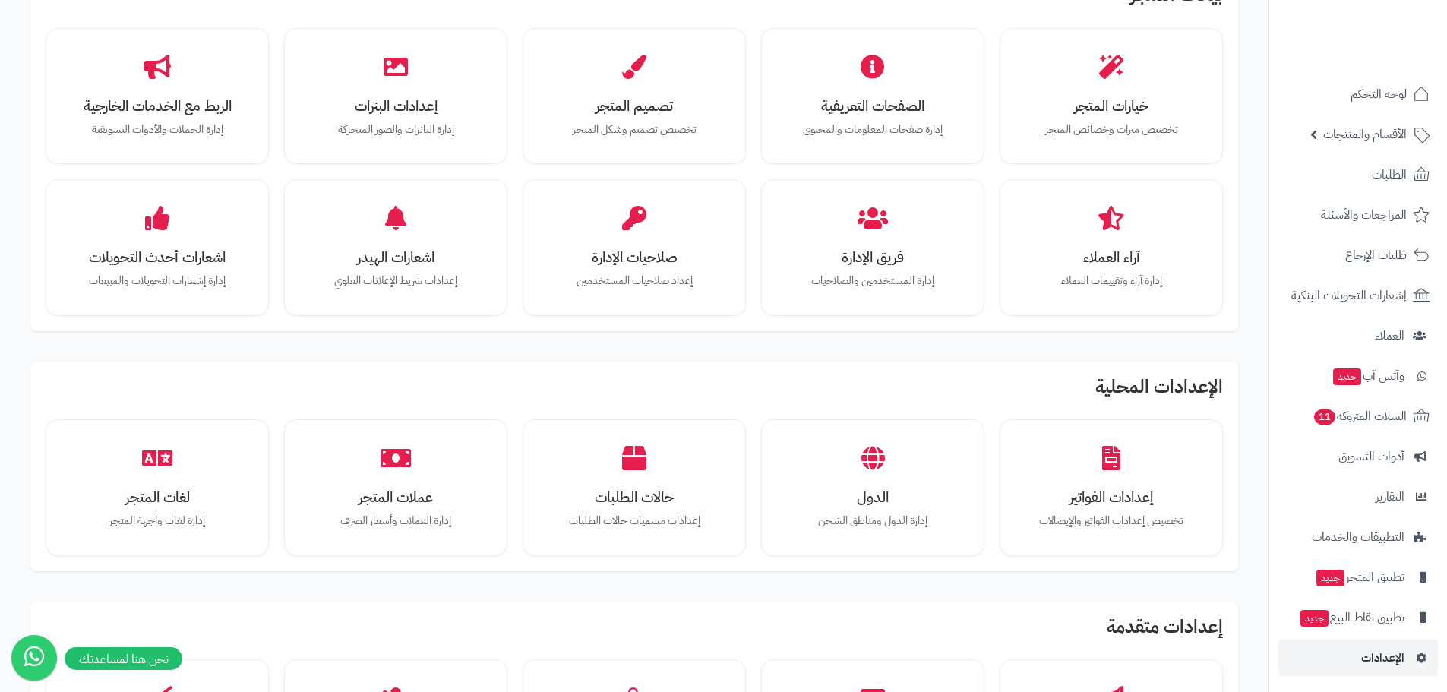
click at [705, 588] on div "الإعدادات الاساسية بيانات المتجر إدارة البيانات الأساسية للمتجر وإعداداته الشحن…" at bounding box center [634, 453] width 1238 height 1478
click at [1377, 93] on span "لوحة التحكم" at bounding box center [1378, 94] width 55 height 21
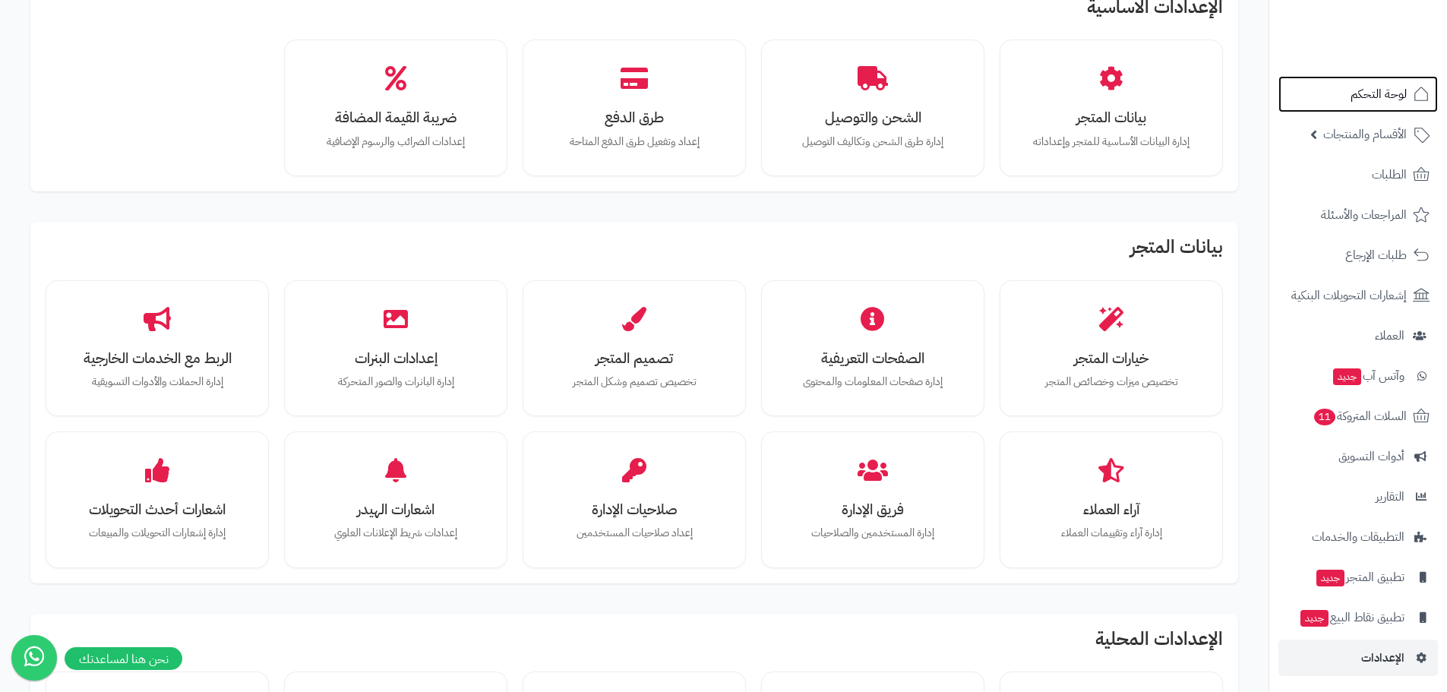
scroll to position [1, 0]
